Goal: Task Accomplishment & Management: Manage account settings

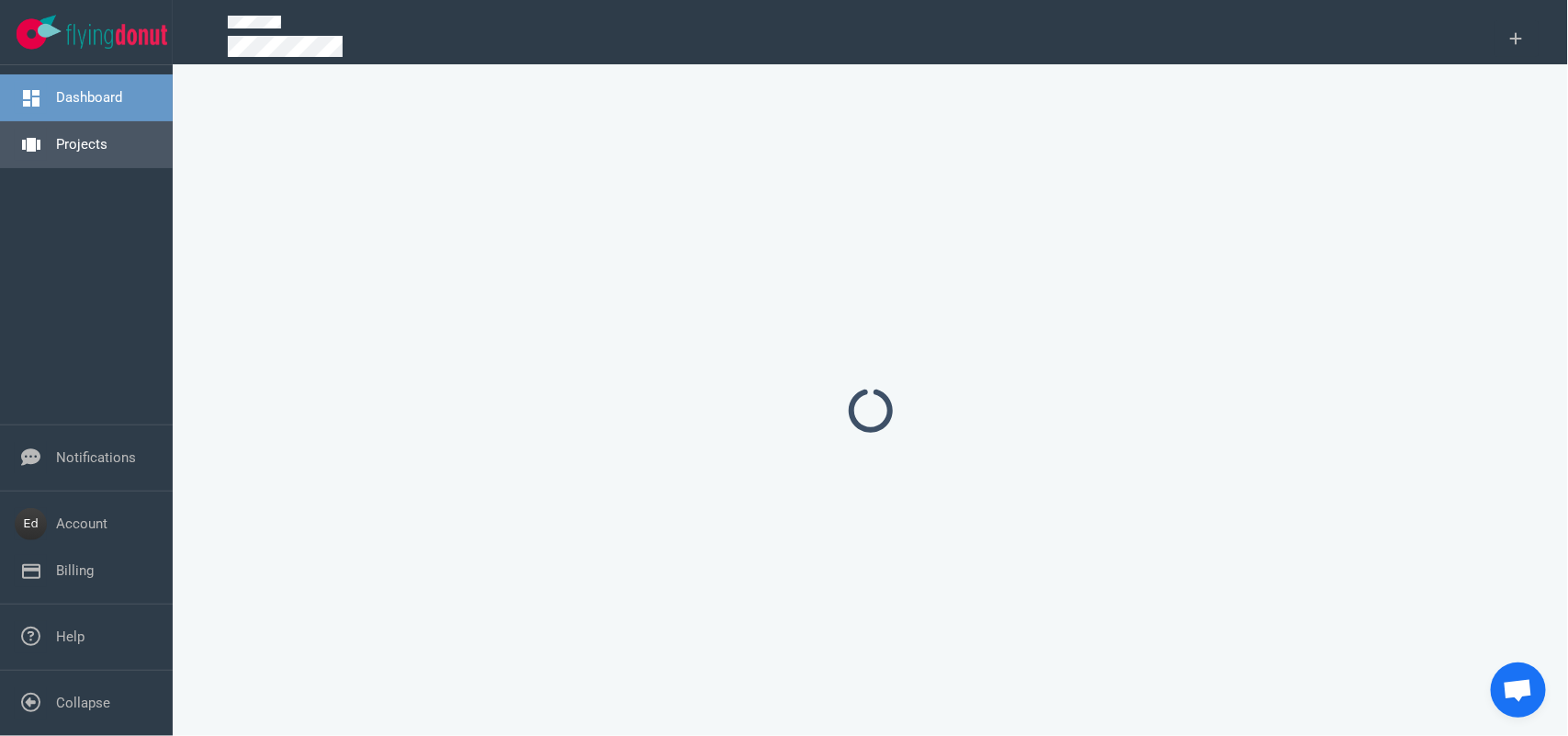
click at [107, 152] on link "Projects" at bounding box center [81, 143] width 52 height 17
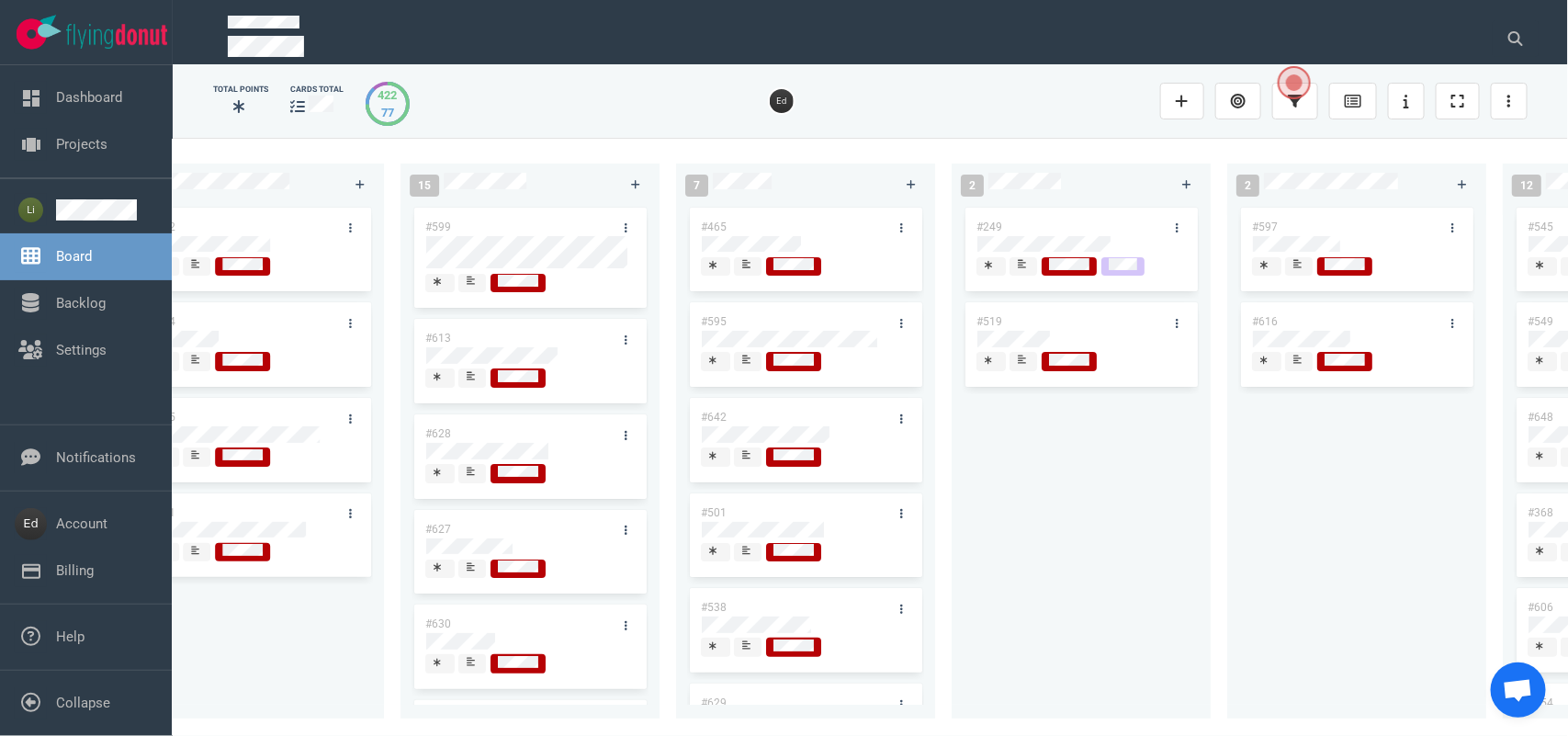
scroll to position [0, 2797]
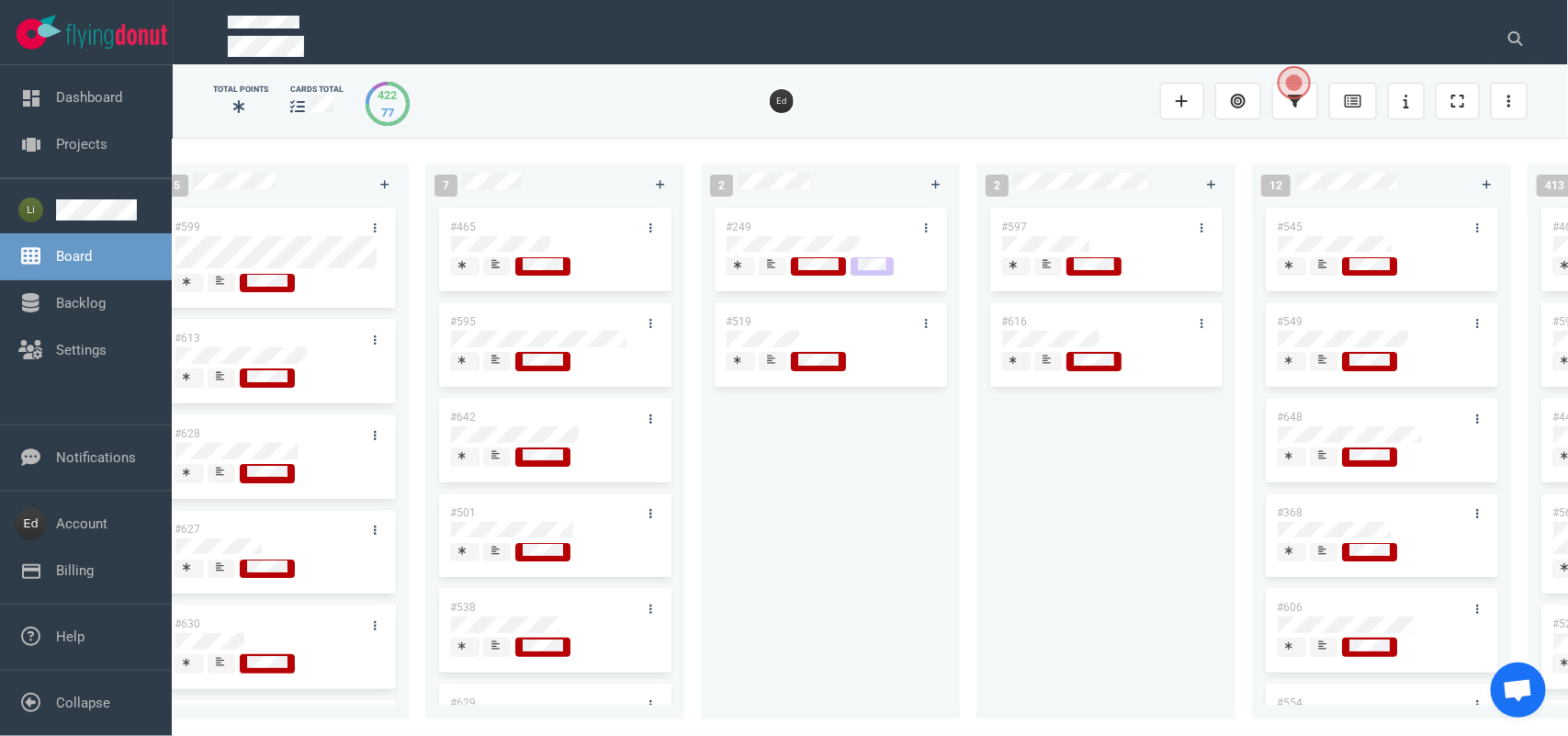
click at [1049, 277] on div at bounding box center [1106, 269] width 210 height 23
click at [1048, 271] on div at bounding box center [1047, 265] width 11 height 15
click at [1499, 47] on button at bounding box center [1515, 39] width 46 height 37
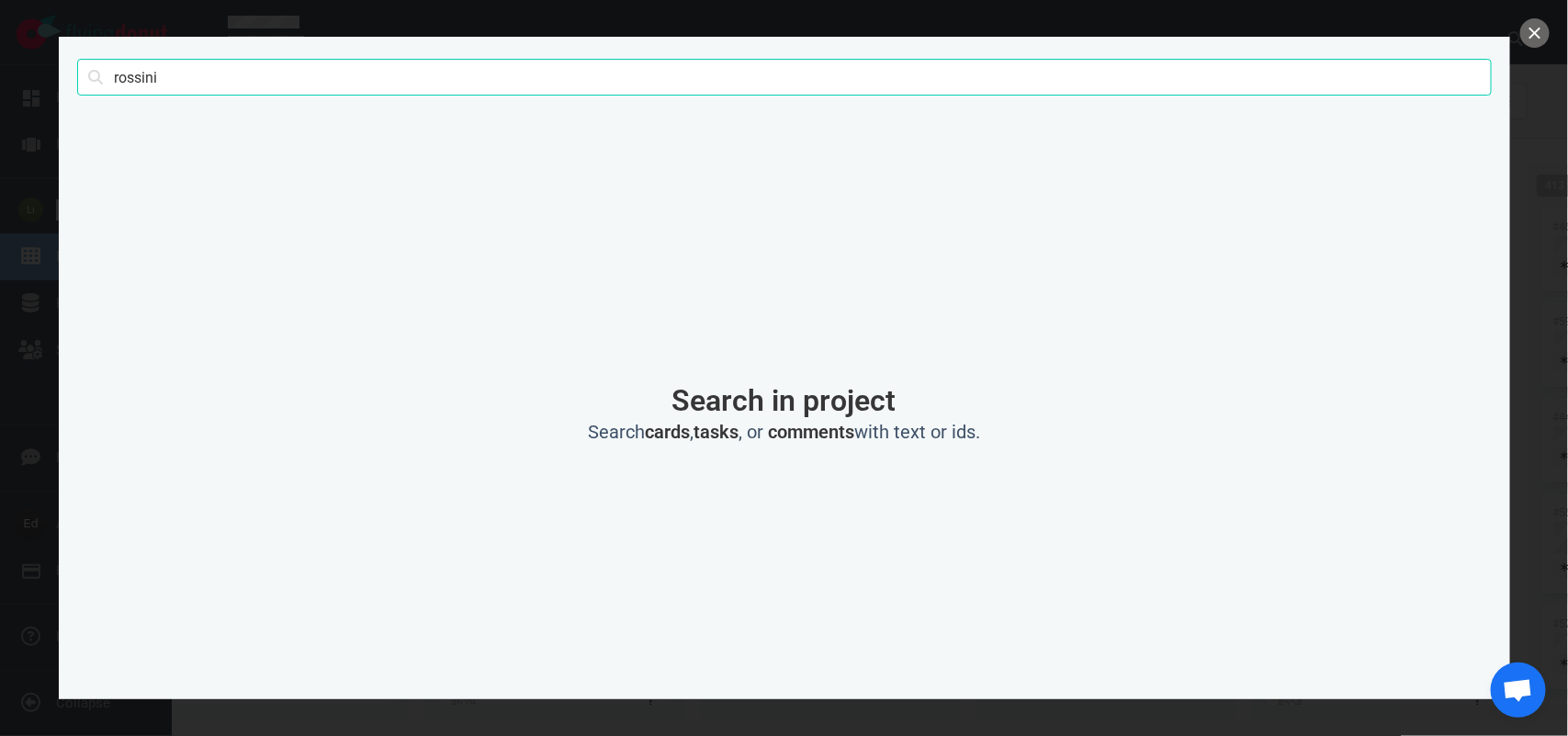
type input "rossini"
click button "Search" at bounding box center [0, 0] width 0 height 0
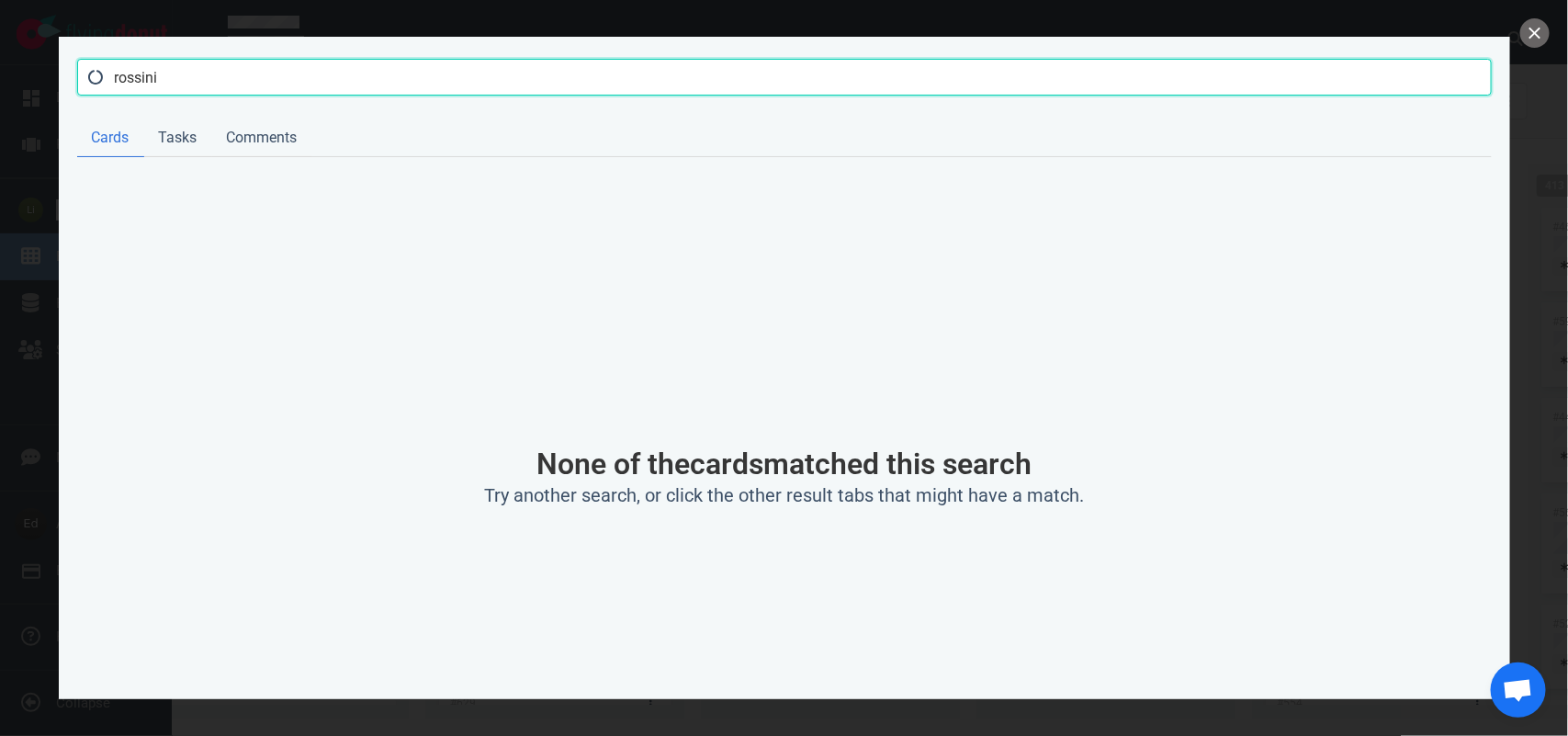
click at [216, 84] on input "rossini" at bounding box center [784, 77] width 1415 height 37
click at [1539, 35] on button "close" at bounding box center [1535, 33] width 29 height 29
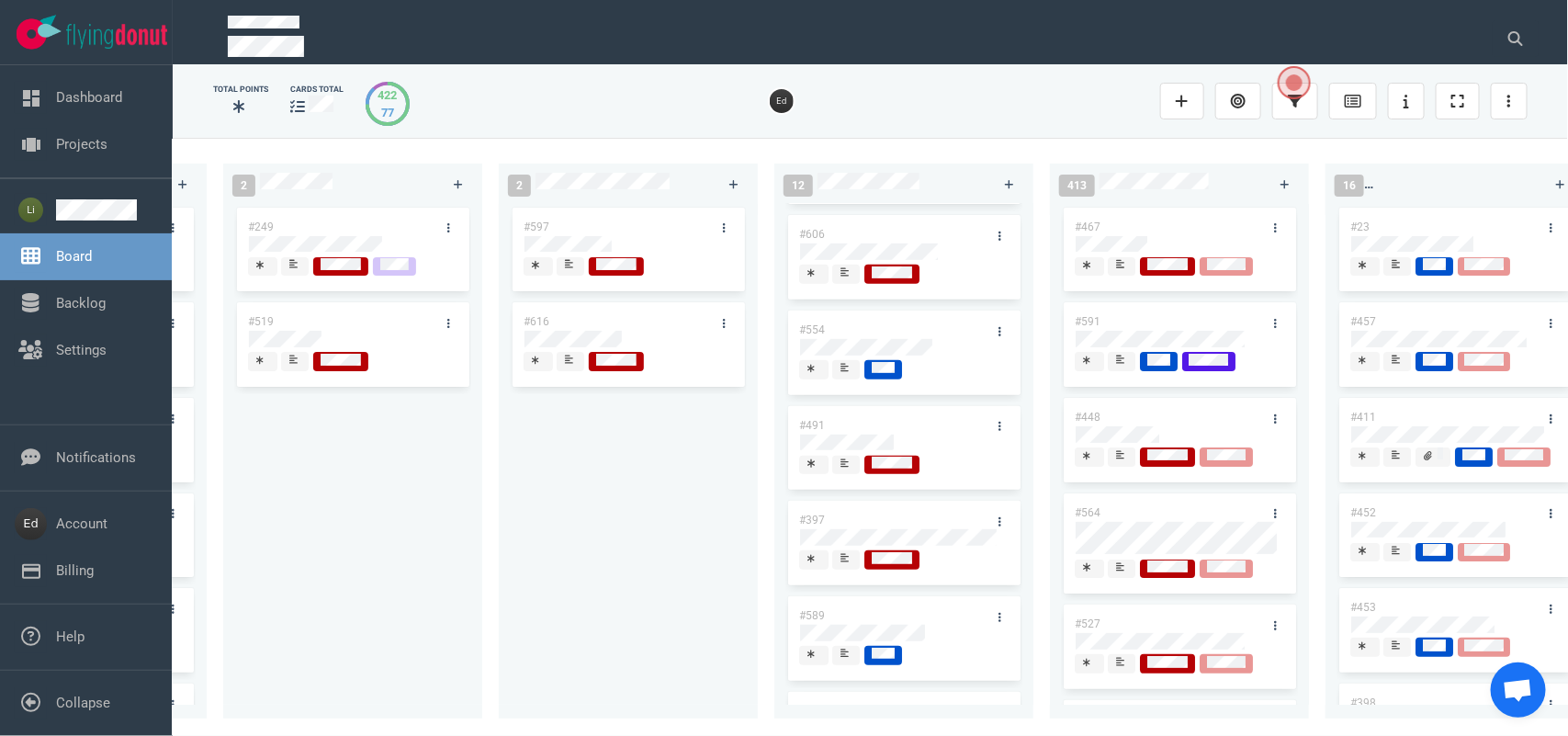
scroll to position [459, 0]
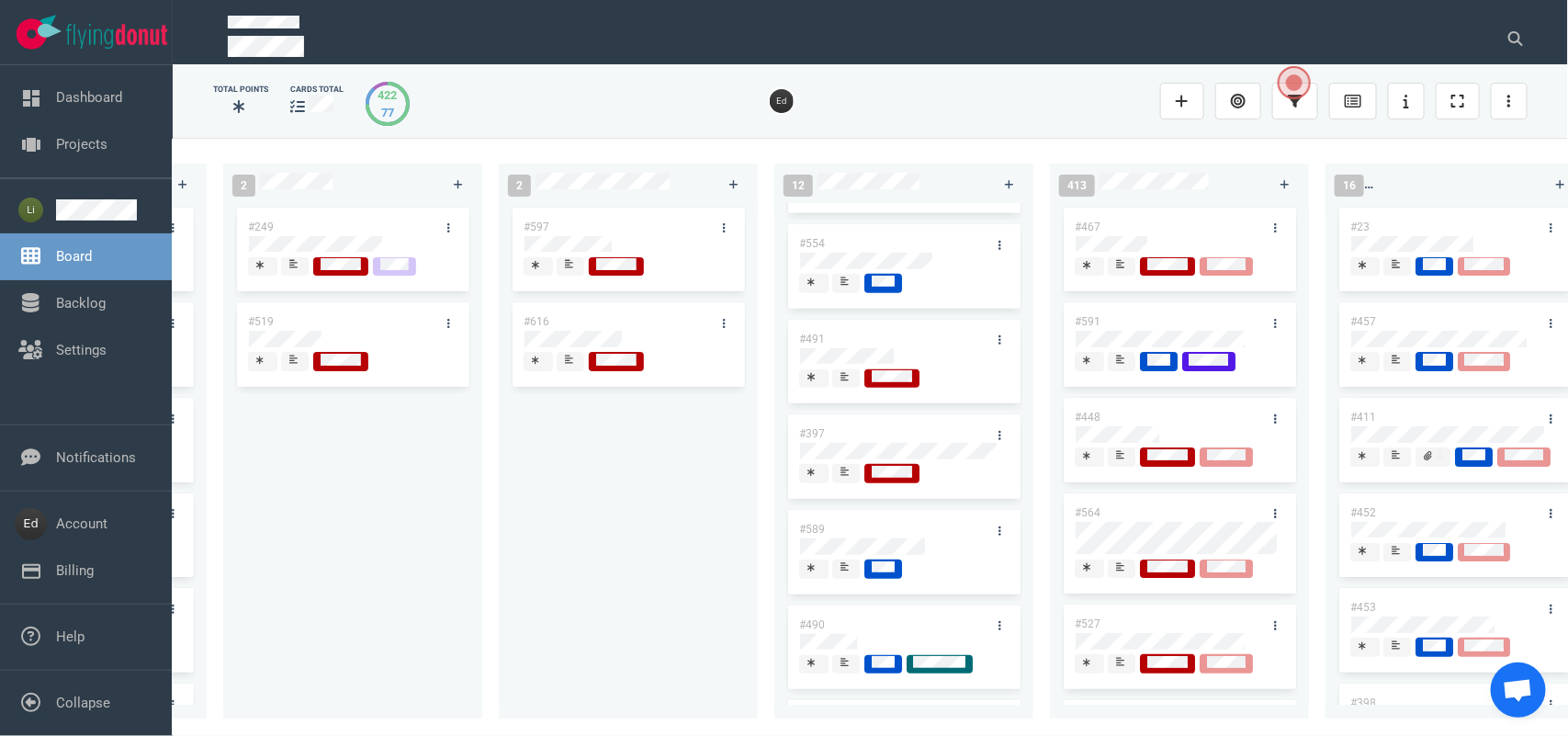
click at [843, 475] on icon at bounding box center [844, 471] width 8 height 9
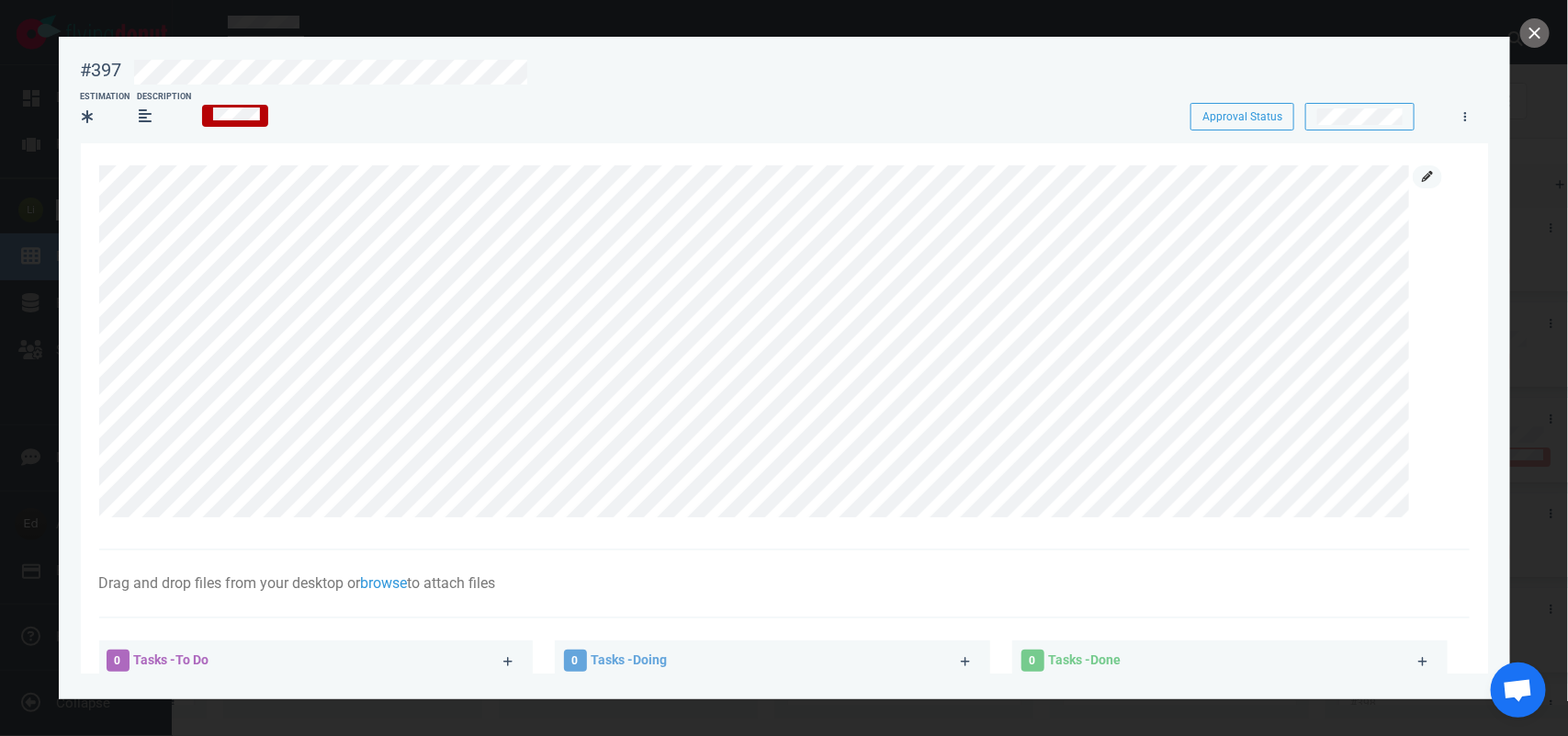
click at [1421, 177] on link at bounding box center [1428, 177] width 29 height 23
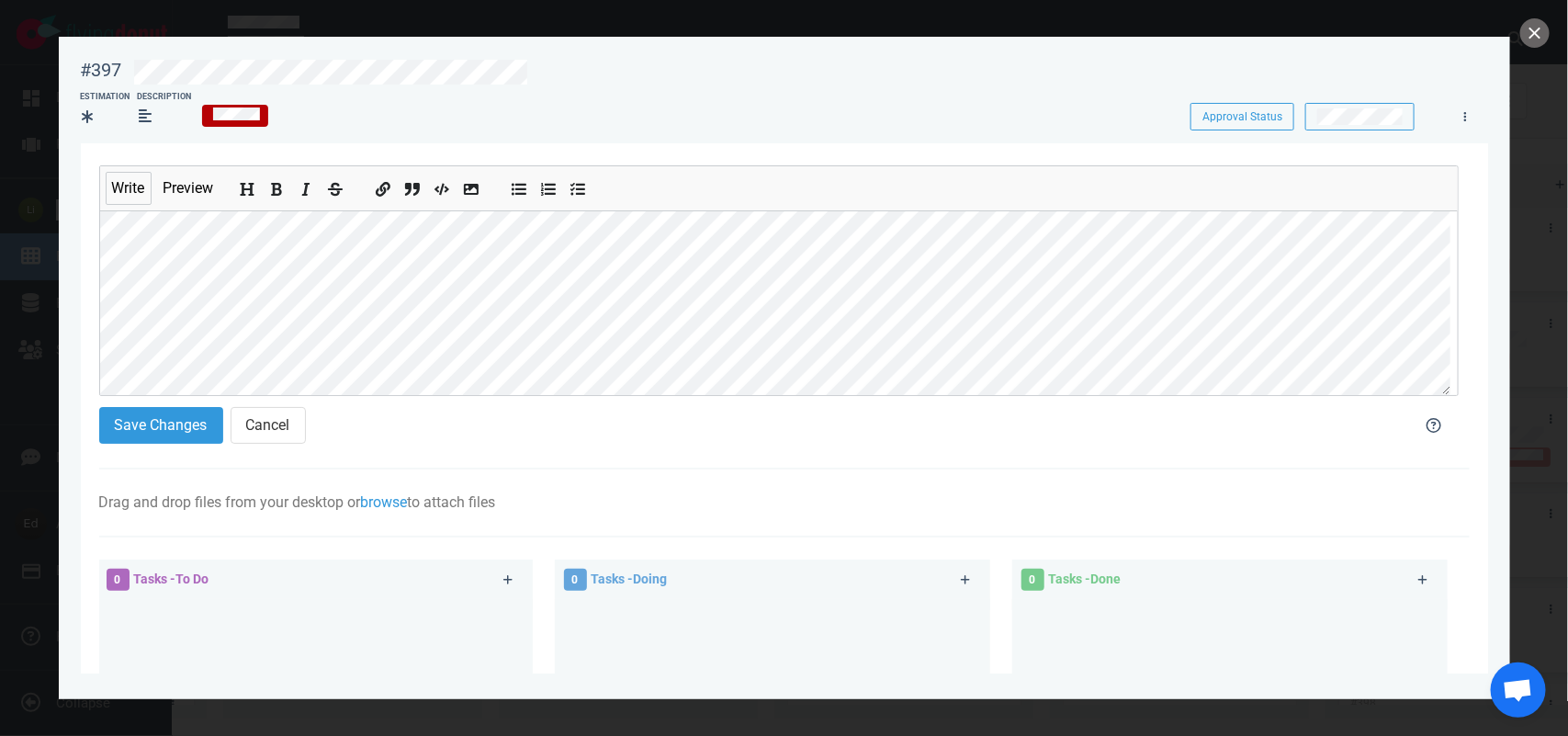
scroll to position [253, 0]
click at [185, 443] on button "Save Changes" at bounding box center [161, 425] width 124 height 37
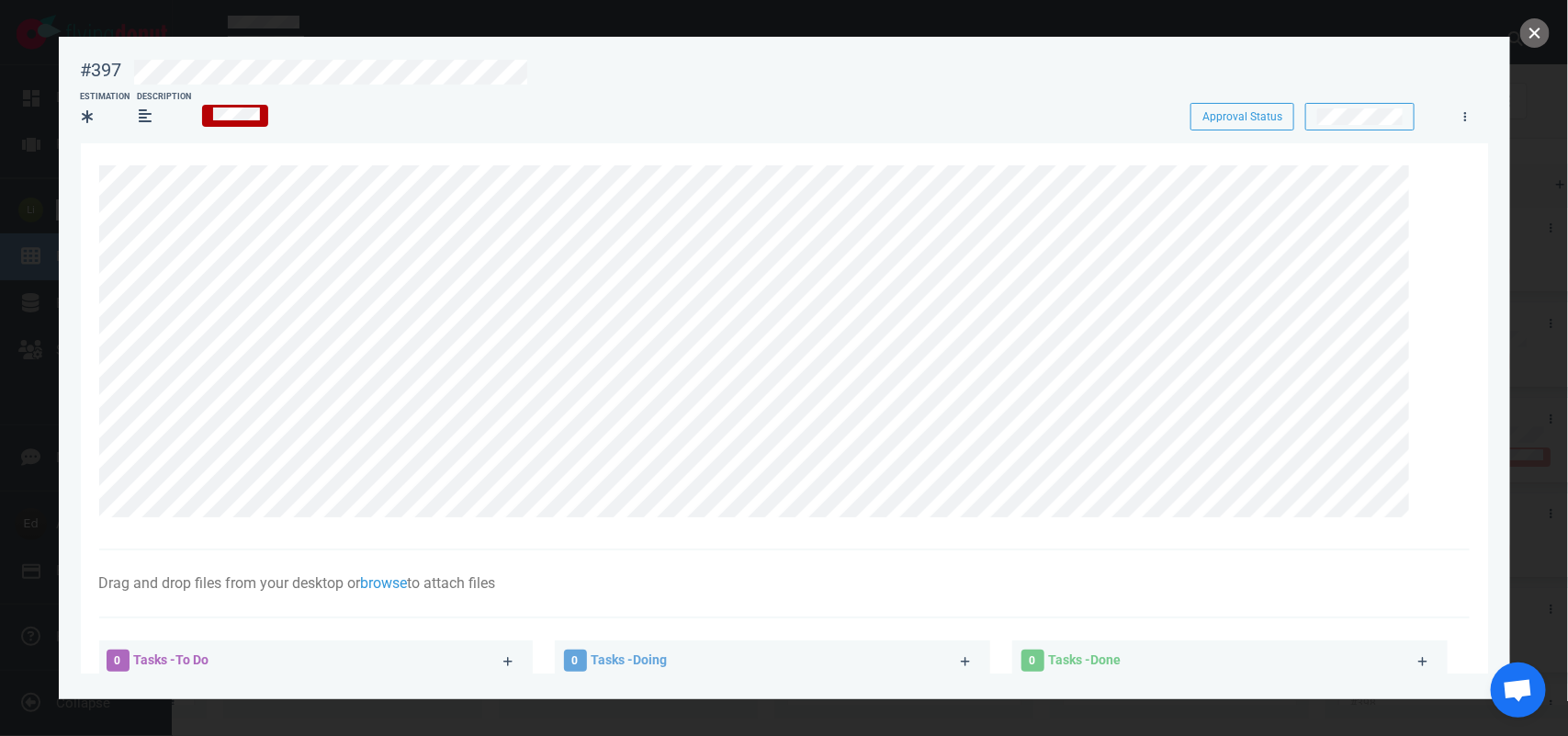
click at [1531, 32] on button "close" at bounding box center [1535, 33] width 29 height 29
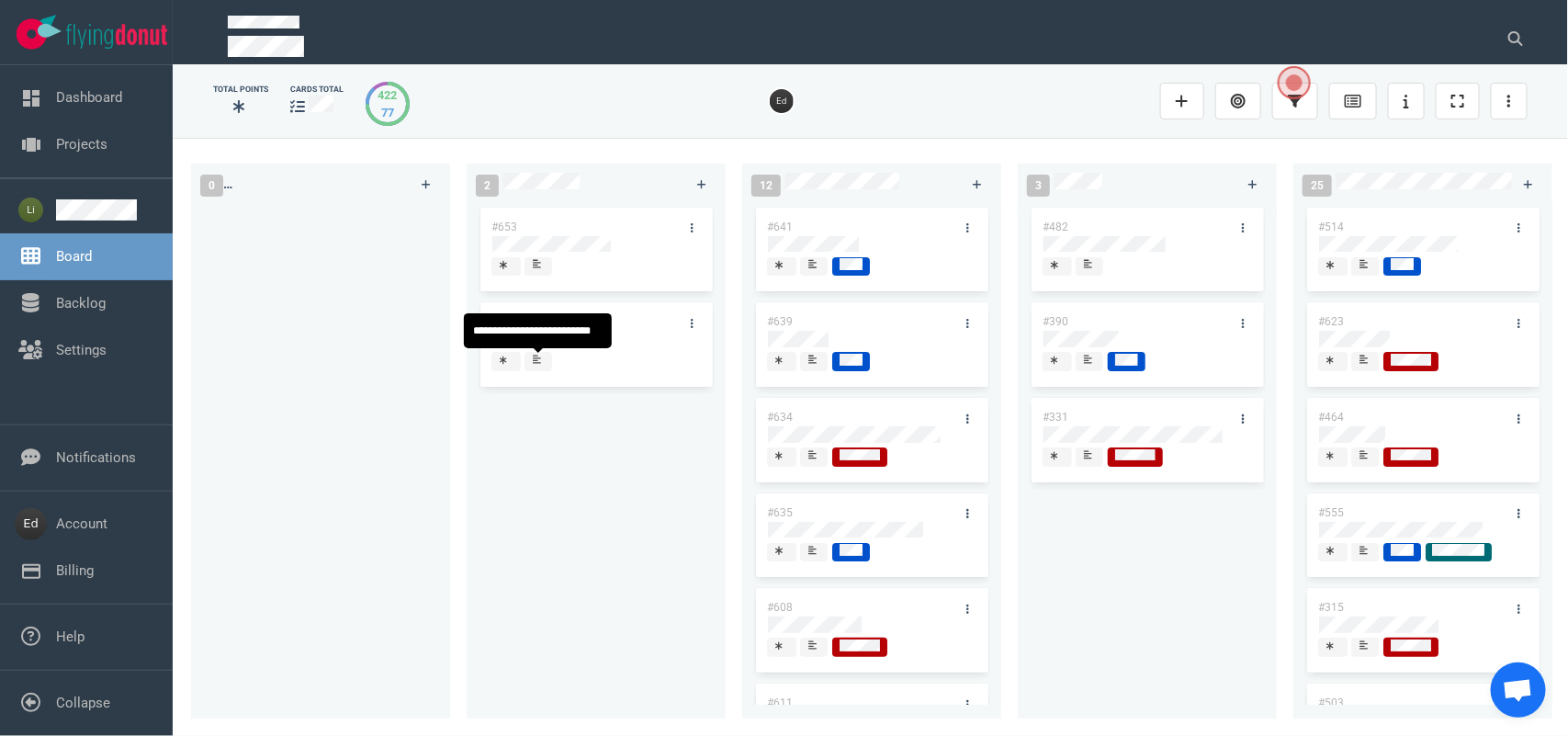
click at [539, 366] on div at bounding box center [537, 360] width 11 height 15
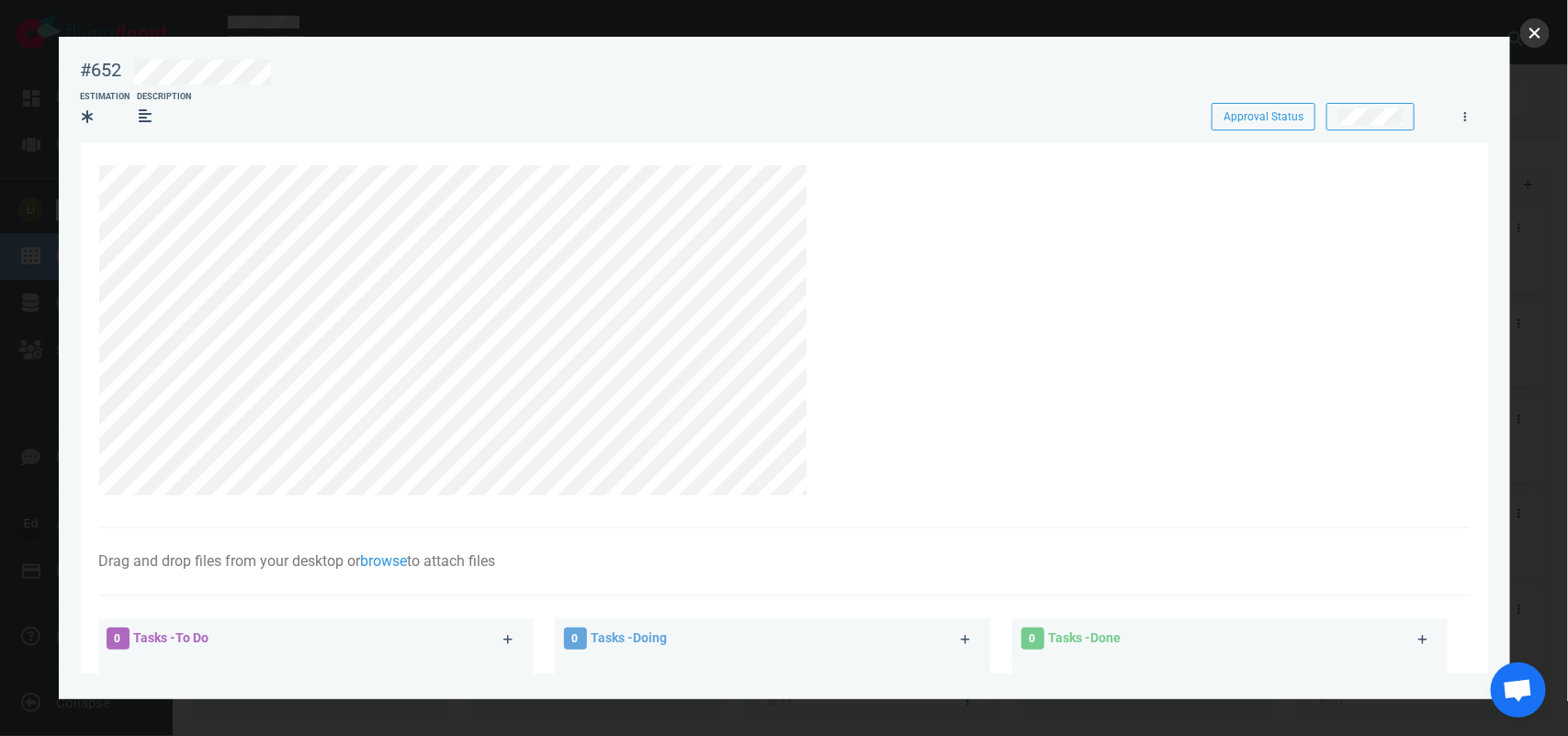
click at [1529, 37] on button "close" at bounding box center [1535, 33] width 29 height 29
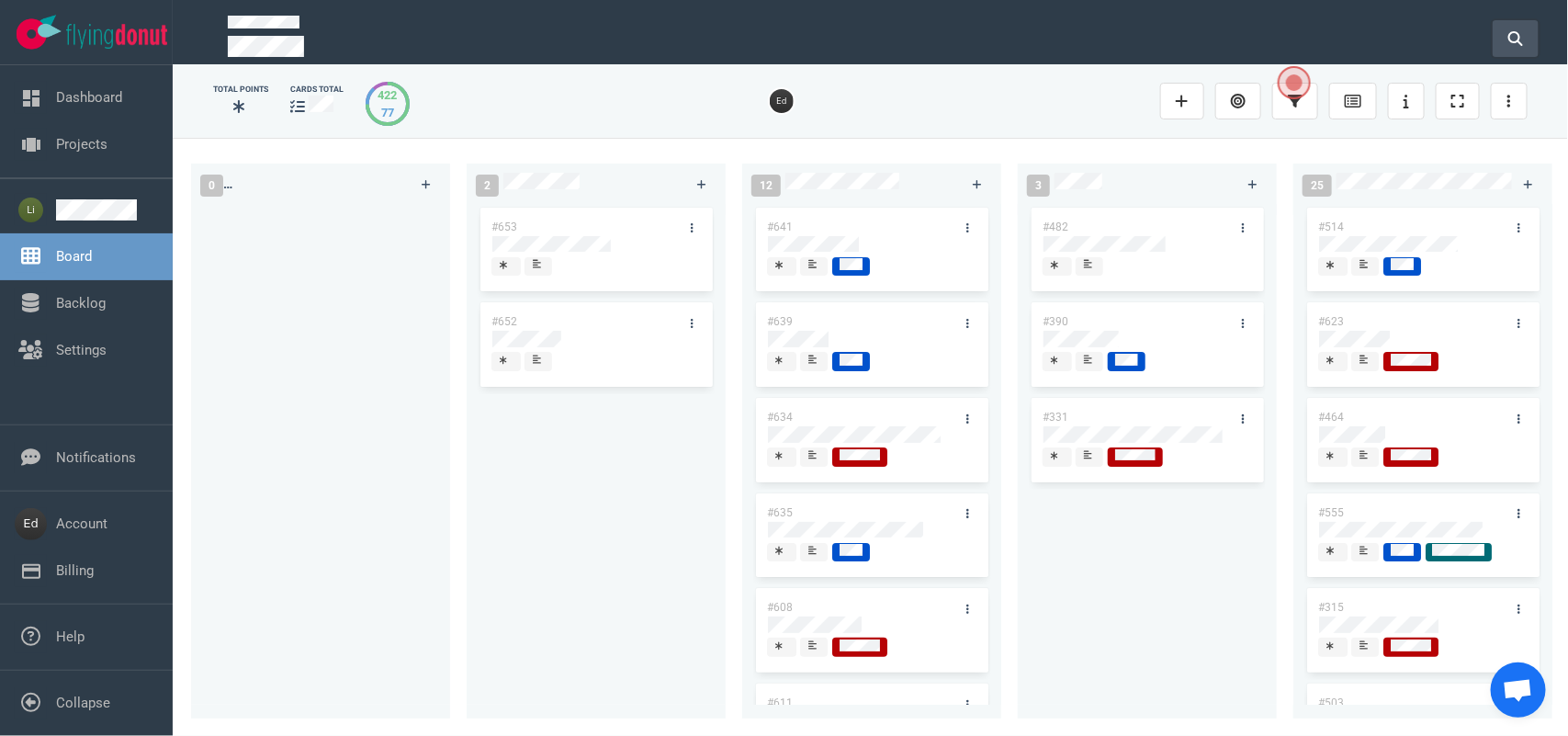
click at [1516, 31] on icon at bounding box center [1515, 38] width 15 height 15
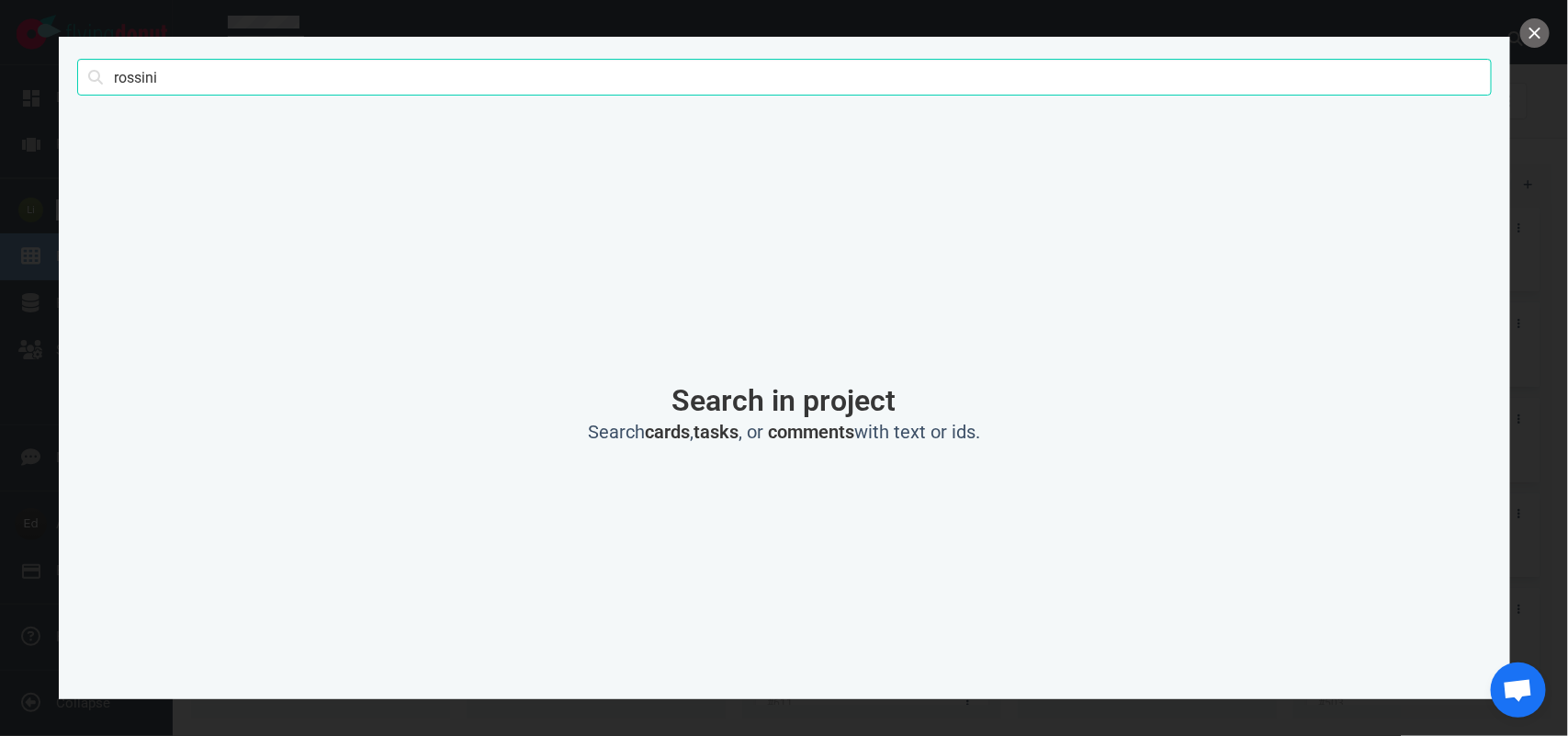
click at [149, 76] on input "rossini" at bounding box center [784, 77] width 1415 height 37
click at [1534, 30] on button "close" at bounding box center [1535, 33] width 29 height 29
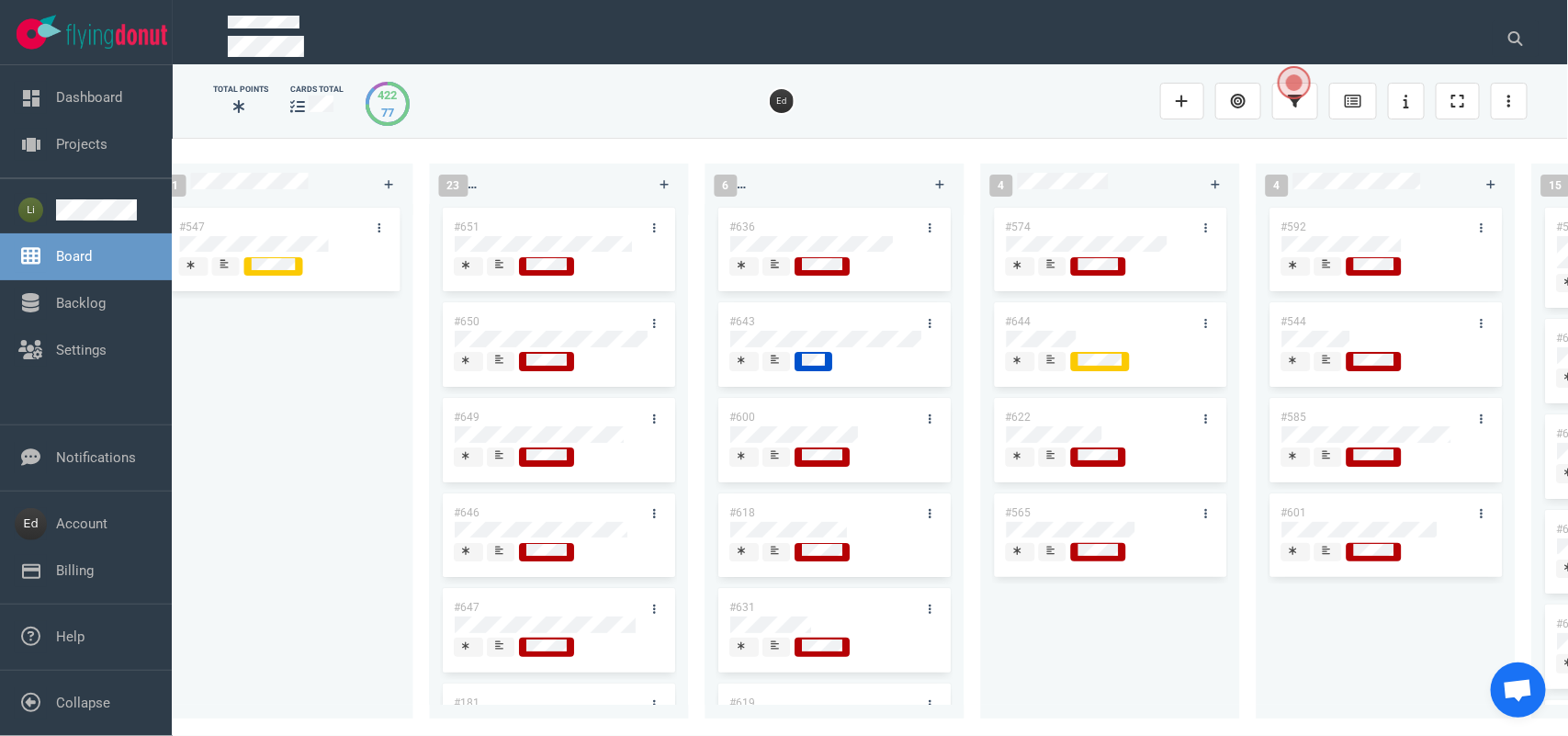
scroll to position [0, 1668]
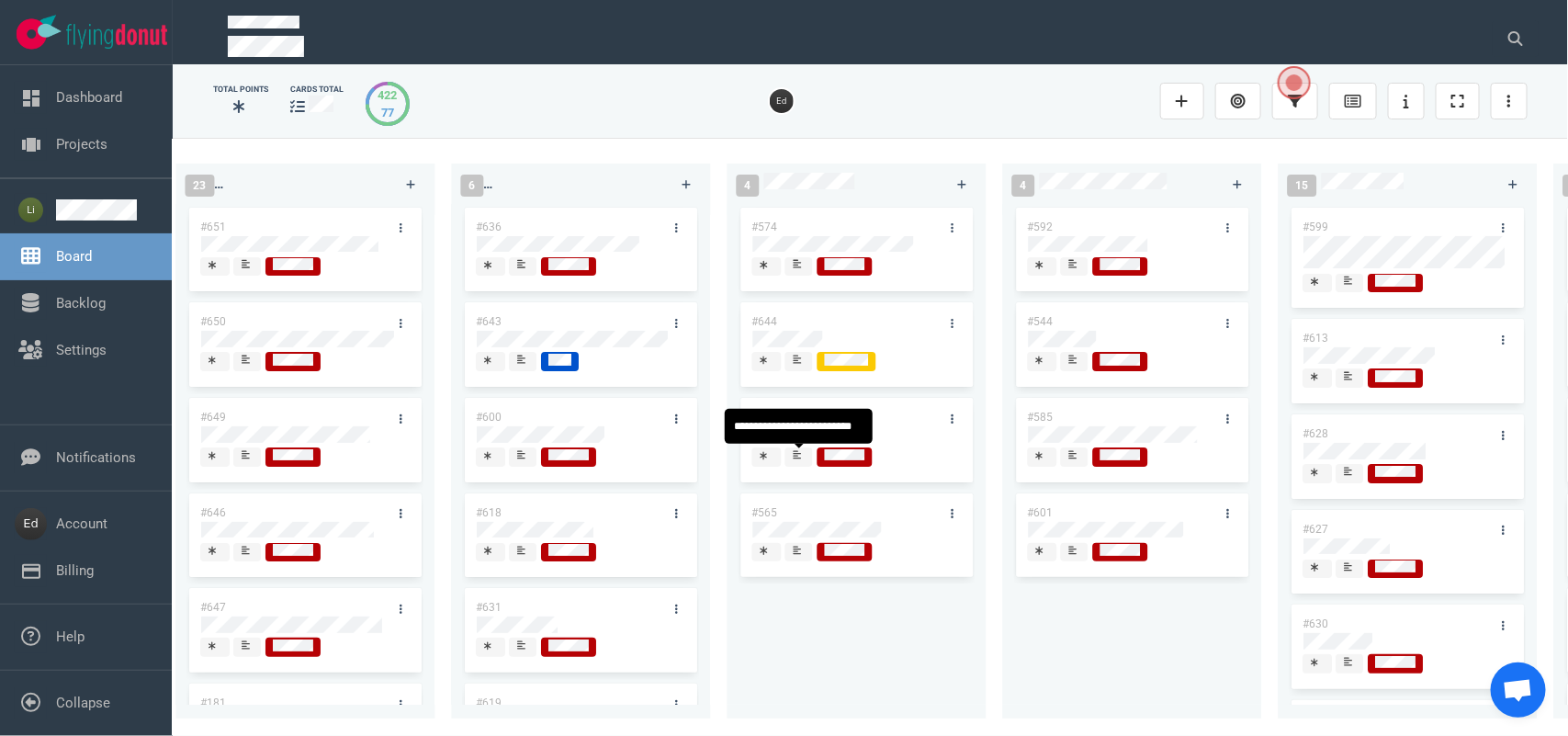
click at [800, 461] on div at bounding box center [799, 455] width 11 height 15
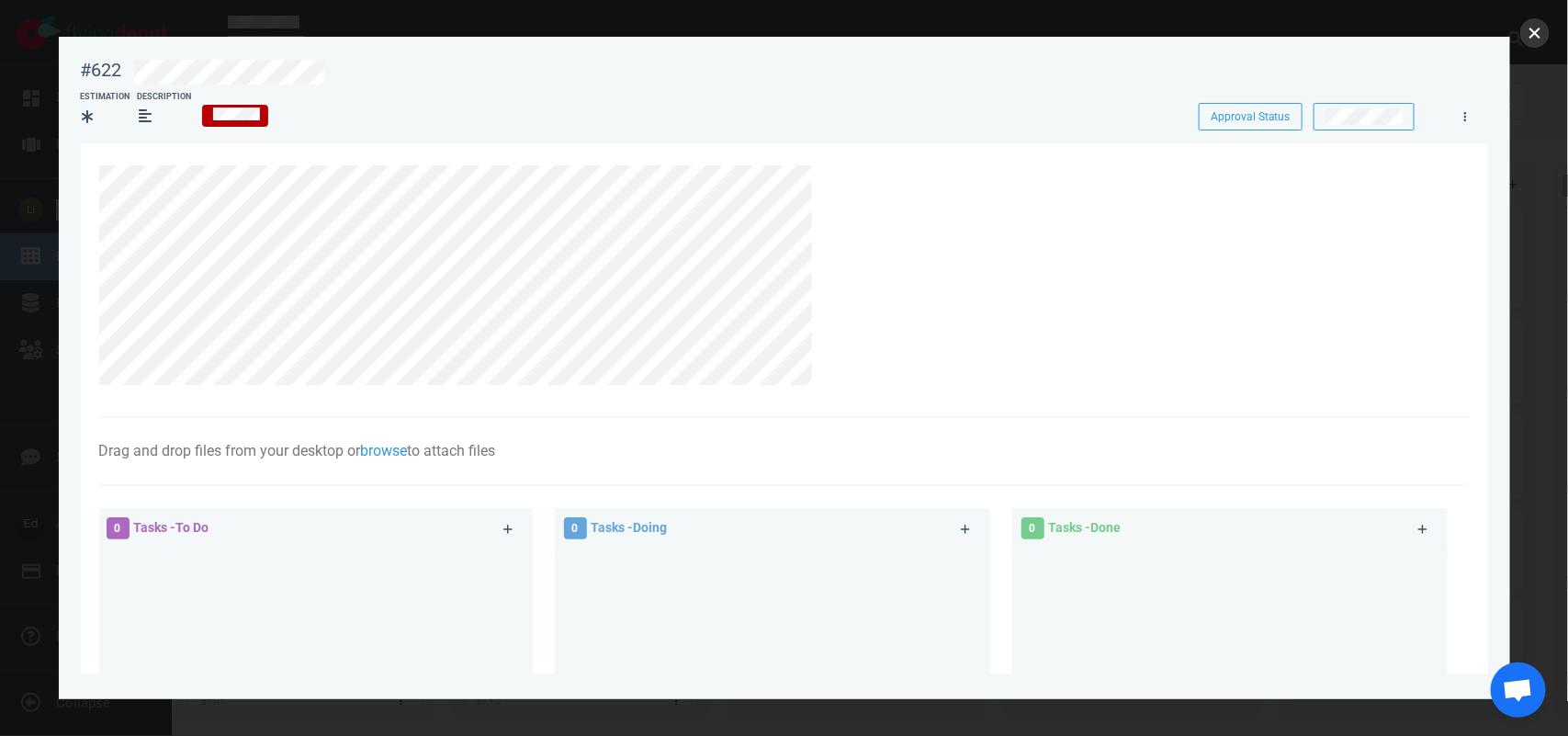
click at [1530, 33] on button "close" at bounding box center [1535, 33] width 29 height 29
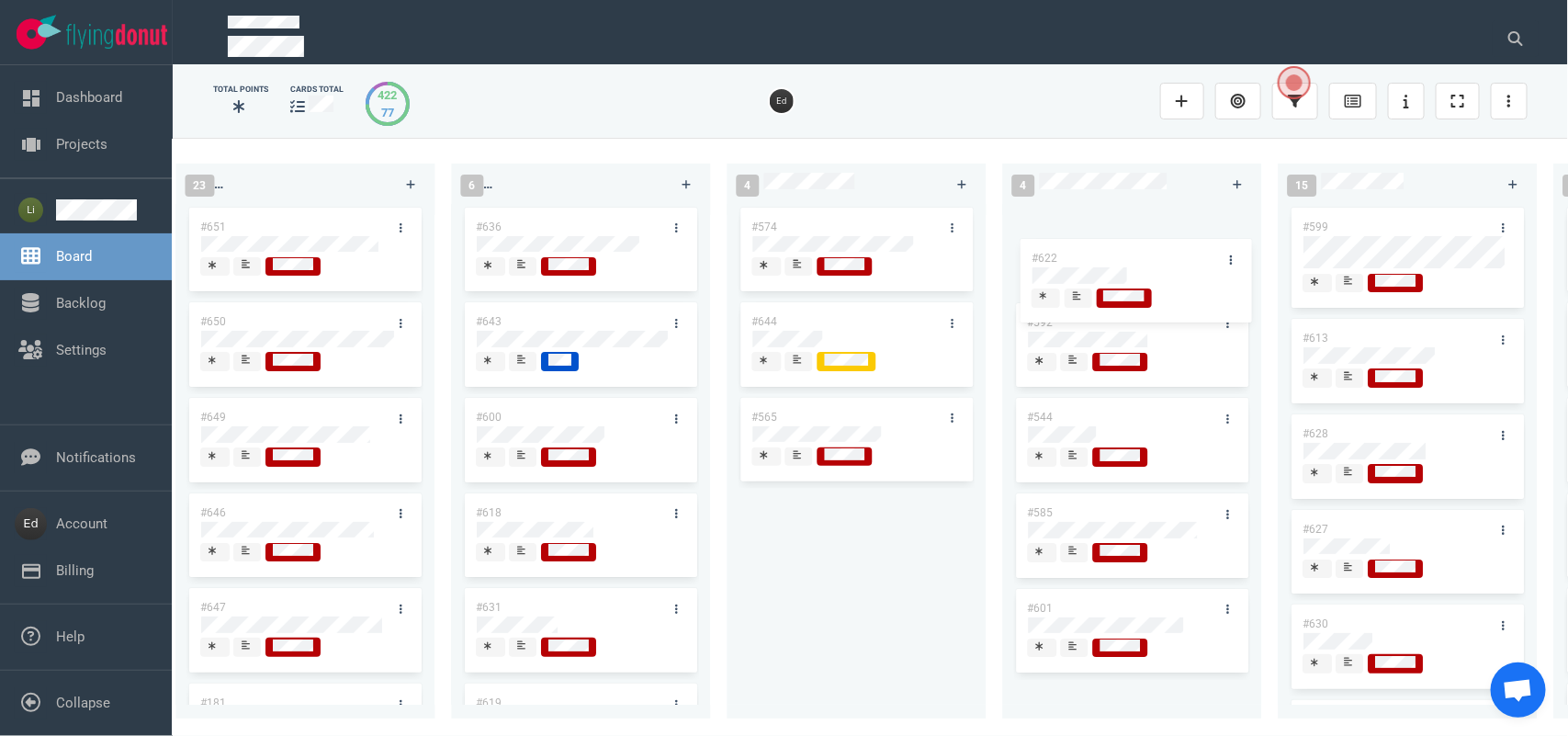
drag, startPoint x: 774, startPoint y: 413, endPoint x: 1053, endPoint y: 244, distance: 326.2
click at [1053, 244] on div "0 2 #653 #652 12 #641 #639 #634 #635 #608 #611 #602 #603 #548 3 #482 #390 #331 …" at bounding box center [870, 436] width 1395 height 597
click at [1070, 267] on icon at bounding box center [1074, 263] width 8 height 9
